Goal: Transaction & Acquisition: Download file/media

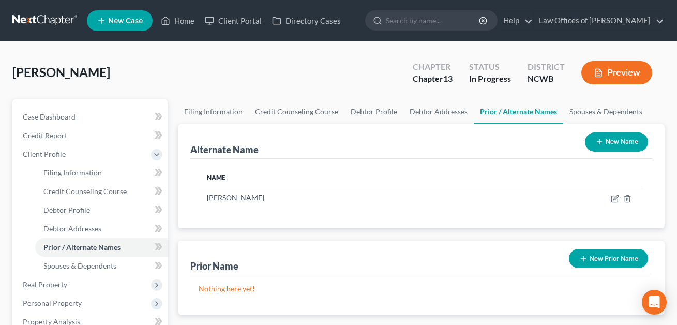
scroll to position [354, 0]
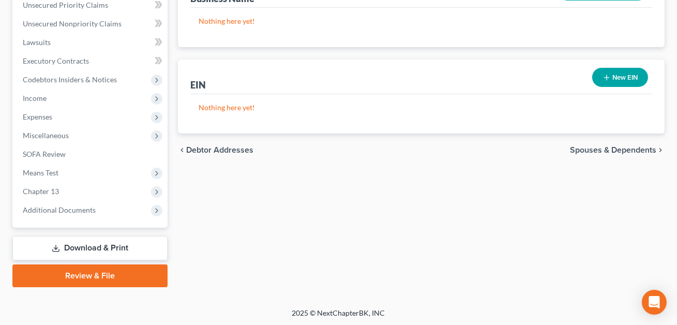
click at [107, 247] on link "Download & Print" at bounding box center [89, 248] width 155 height 24
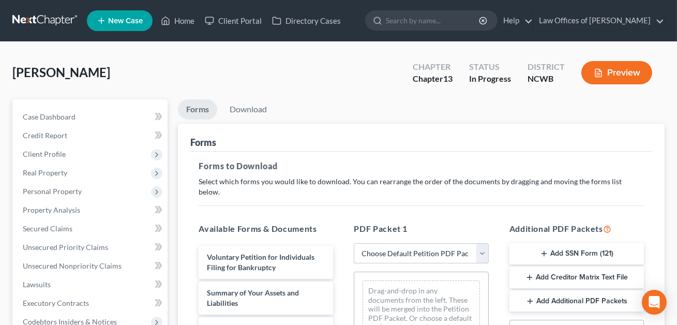
click at [425, 249] on select "Choose Default Petition PDF Packet Complete Bankruptcy Petition (all forms and …" at bounding box center [421, 253] width 135 height 21
select select "0"
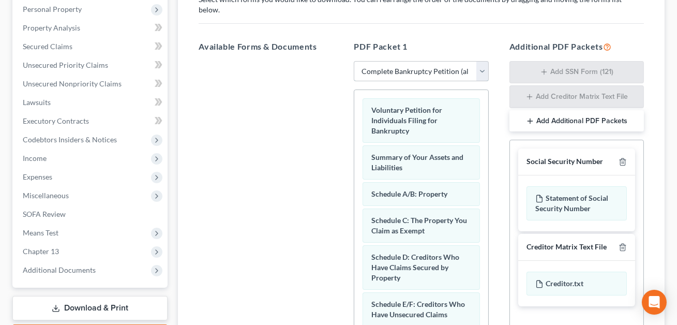
scroll to position [224, 0]
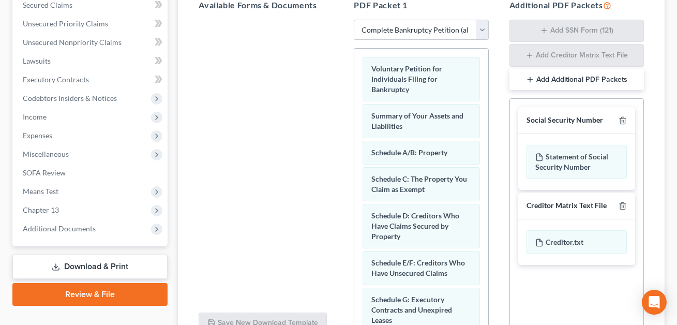
click at [626, 199] on div "Creditor Matrix Text File" at bounding box center [577, 205] width 117 height 27
click at [624, 202] on icon "button" at bounding box center [623, 206] width 8 height 8
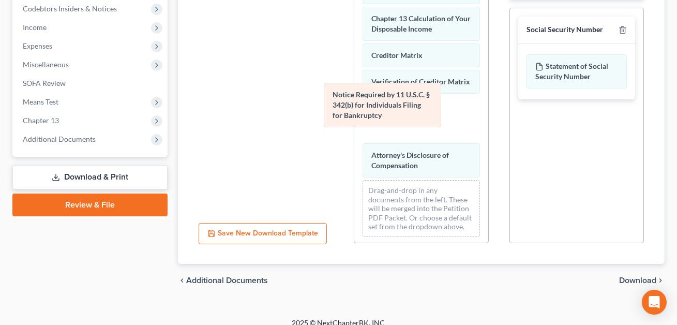
scroll to position [391, 0]
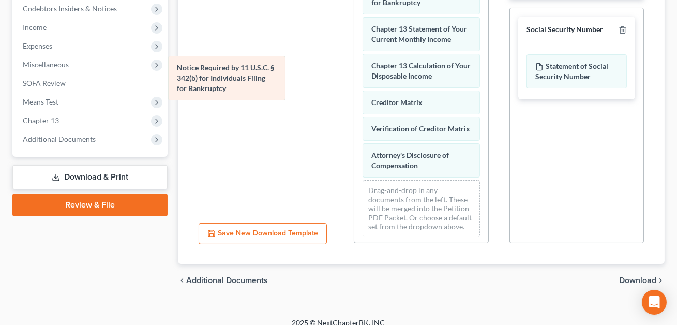
drag, startPoint x: 398, startPoint y: 106, endPoint x: 203, endPoint y: 78, distance: 197.6
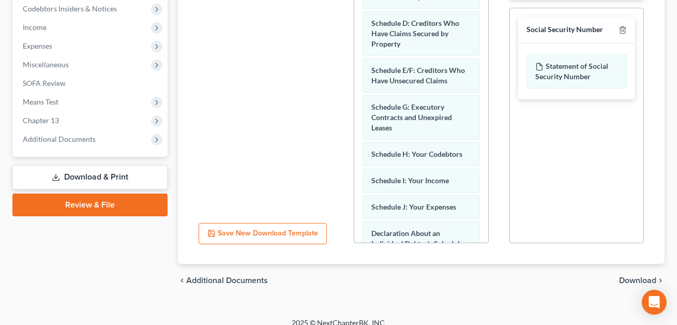
scroll to position [0, 0]
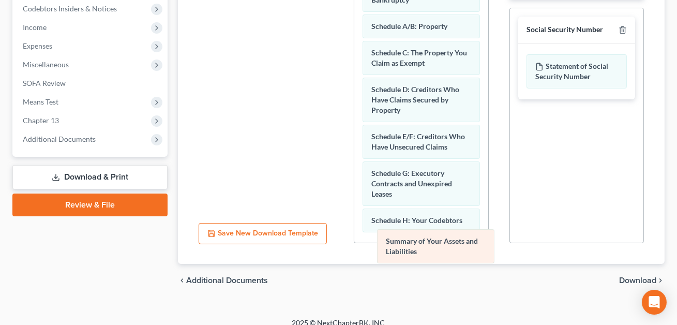
drag, startPoint x: 384, startPoint y: 19, endPoint x: 399, endPoint y: 247, distance: 228.7
click at [399, 247] on div "Summary of Your Assets and Liabilities Voluntary Petition for Individuals Filin…" at bounding box center [421, 297] width 134 height 677
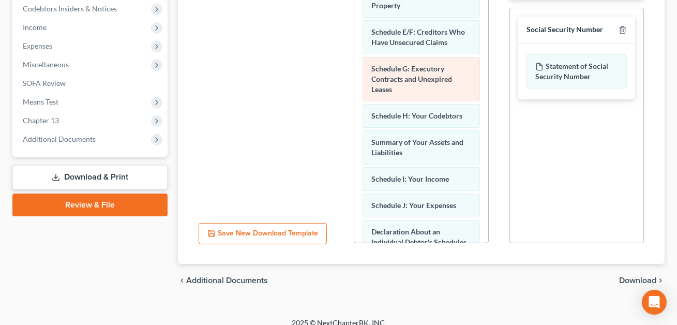
scroll to position [113, 0]
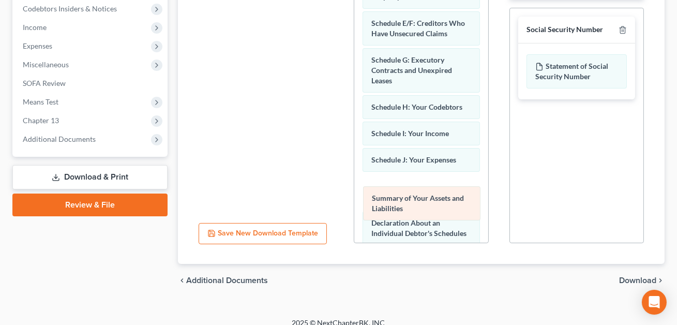
drag, startPoint x: 398, startPoint y: 121, endPoint x: 399, endPoint y: 198, distance: 77.1
click at [399, 198] on div "Summary of Your Assets and Liabilities Voluntary Petition for Individuals Filin…" at bounding box center [421, 184] width 134 height 677
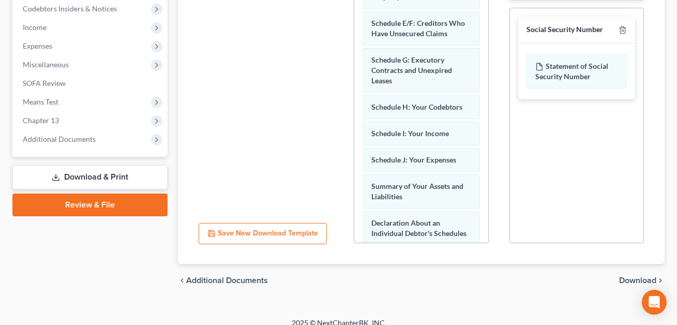
click at [630, 276] on span "Download" at bounding box center [637, 280] width 37 height 8
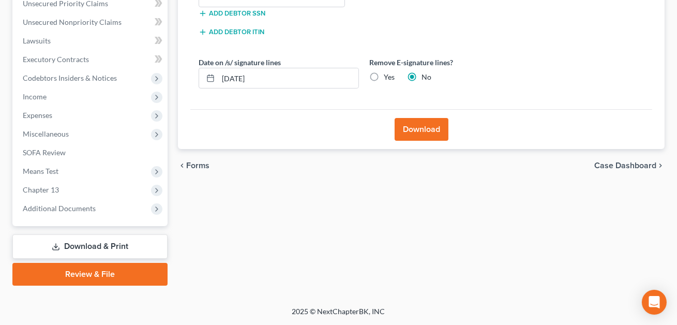
scroll to position [242, 0]
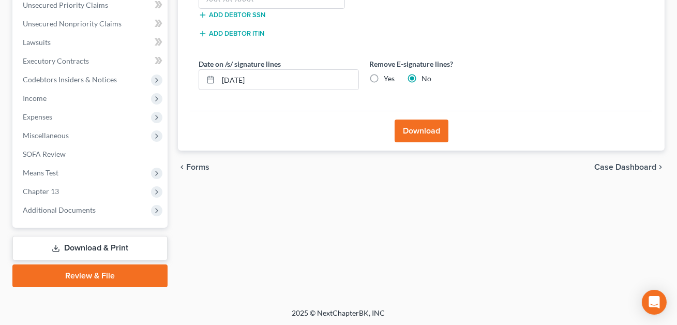
click at [384, 75] on label "Yes" at bounding box center [389, 78] width 11 height 10
click at [388, 75] on input "Yes" at bounding box center [391, 76] width 7 height 7
radio input "true"
radio input "false"
drag, startPoint x: 269, startPoint y: 79, endPoint x: 209, endPoint y: 79, distance: 60.0
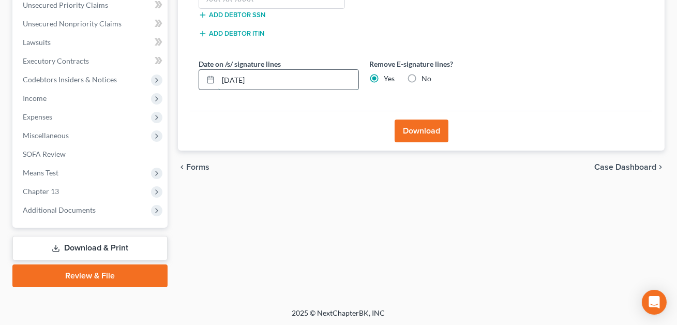
click at [209, 79] on div "[DATE]" at bounding box center [279, 79] width 160 height 21
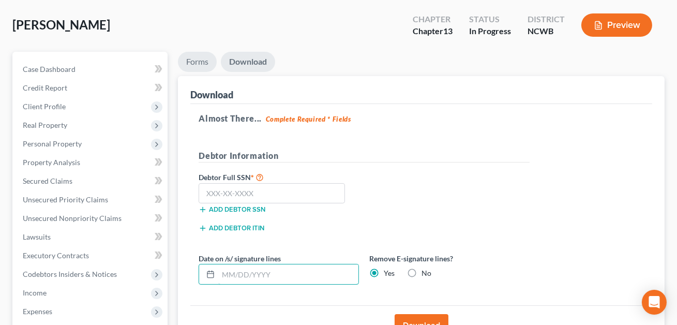
scroll to position [38, 0]
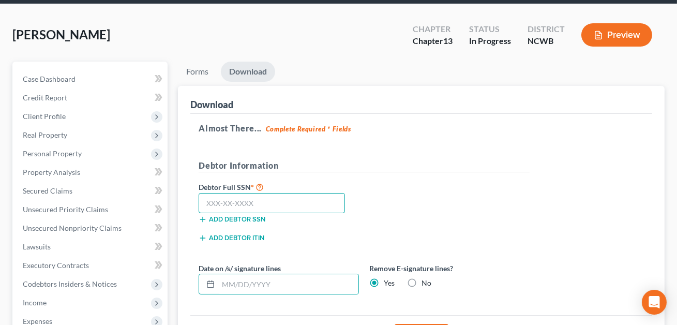
click at [205, 204] on input "text" at bounding box center [272, 203] width 146 height 21
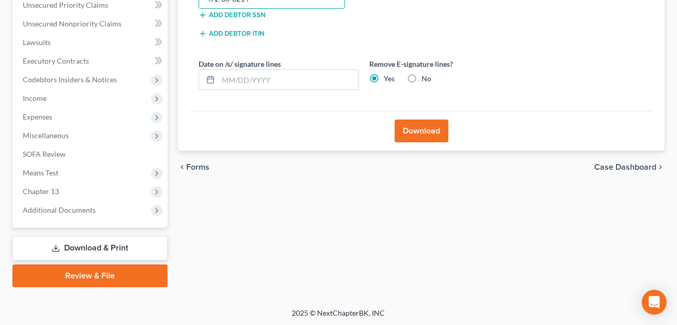
type input "472-86-8214"
click at [412, 129] on button "Download" at bounding box center [422, 131] width 54 height 23
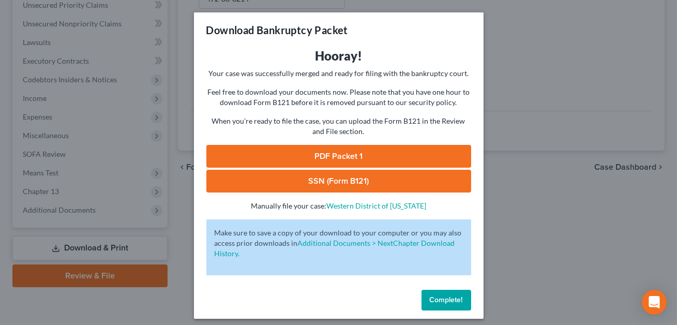
click at [329, 182] on link "SSN (Form B121)" at bounding box center [338, 181] width 265 height 23
click at [306, 156] on link "PDF Packet 1" at bounding box center [338, 156] width 265 height 23
